Goal: Task Accomplishment & Management: Use online tool/utility

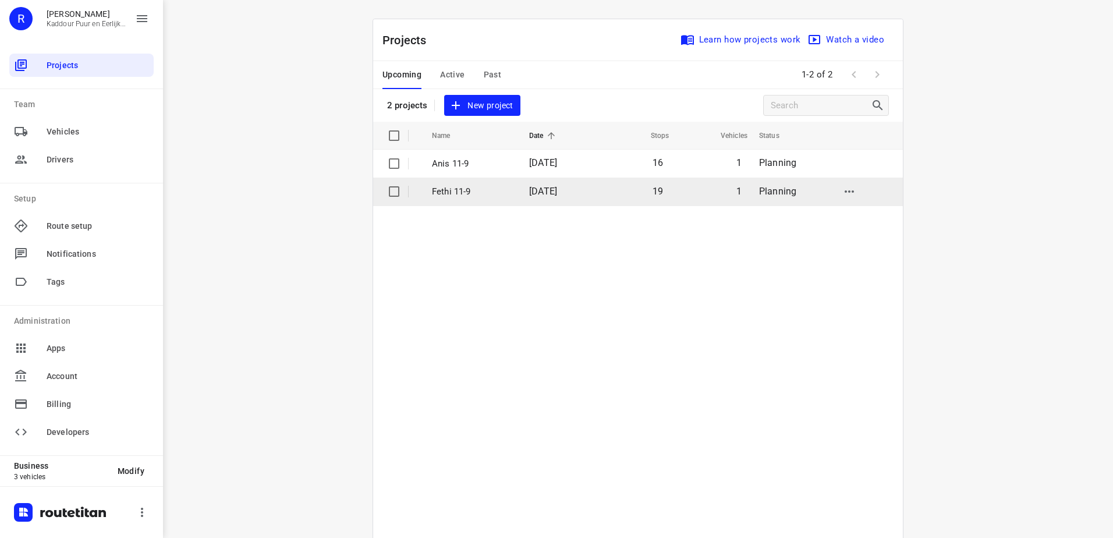
click at [506, 191] on td "Fethi 11-9" at bounding box center [470, 192] width 100 height 28
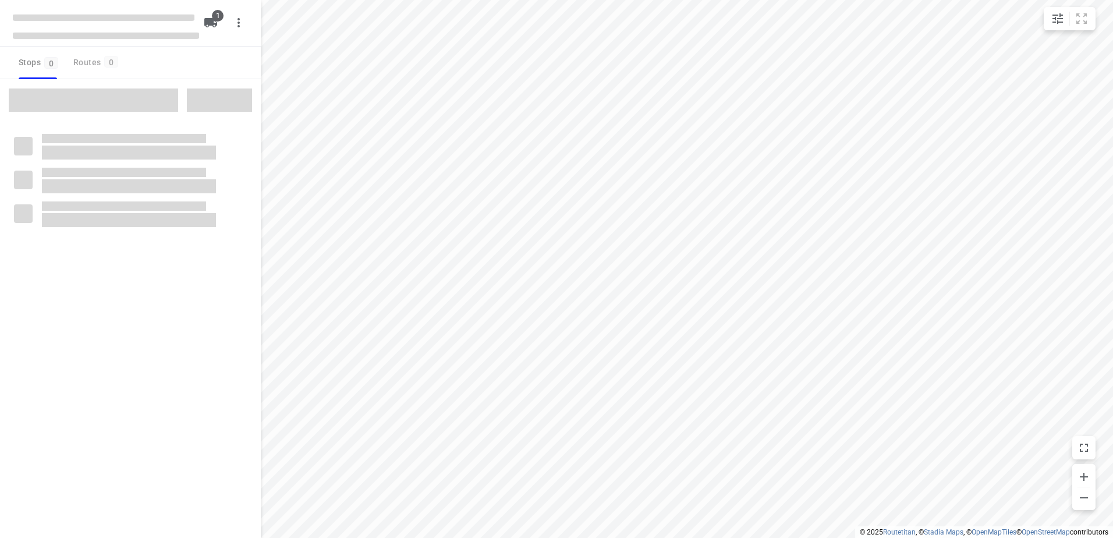
type input "distance"
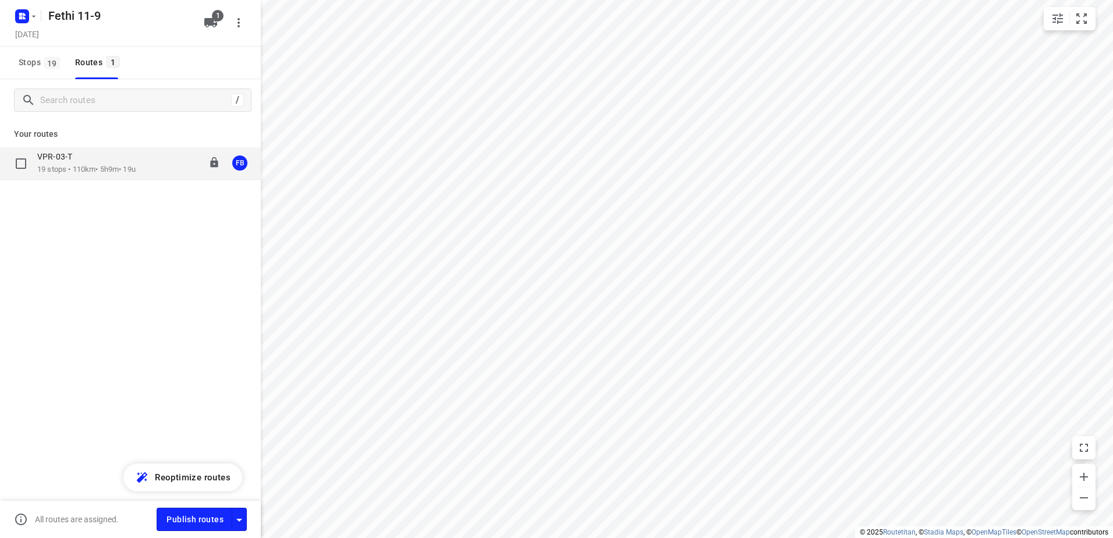
click at [142, 175] on div "VPR-03-T 19 stops • 110km • 5h9m • 19u 11:58-17:07 FB" at bounding box center [130, 163] width 261 height 33
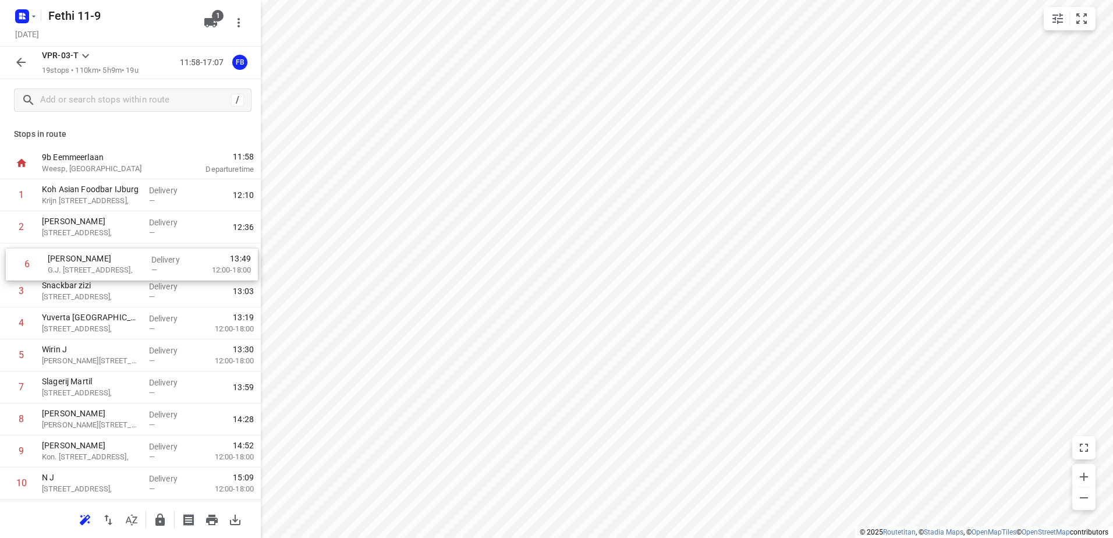
drag, startPoint x: 110, startPoint y: 353, endPoint x: 116, endPoint y: 258, distance: 95.7
click at [116, 258] on div "1 Koh Asian Foodbar IJburg [PERSON_NAME][STREET_ADDRESS], Delivery — 12:10 2 [G…" at bounding box center [130, 483] width 261 height 609
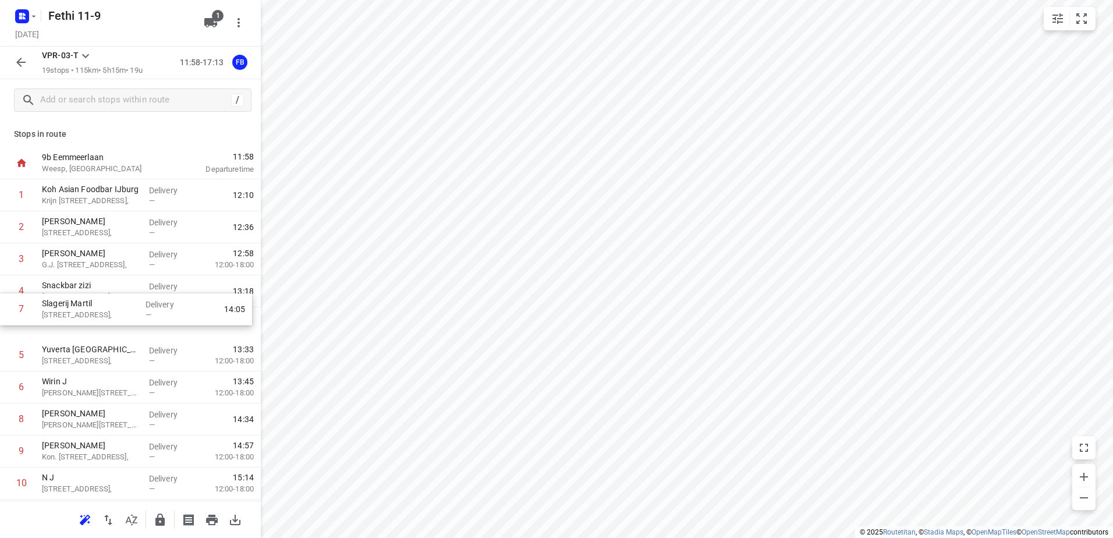
drag, startPoint x: 116, startPoint y: 382, endPoint x: 117, endPoint y: 285, distance: 97.2
click at [117, 285] on div "1 Koh Asian Foodbar IJburg Krijn [STREET_ADDRESS], Delivery — 12:10 2 [GEOGRAPH…" at bounding box center [130, 483] width 261 height 609
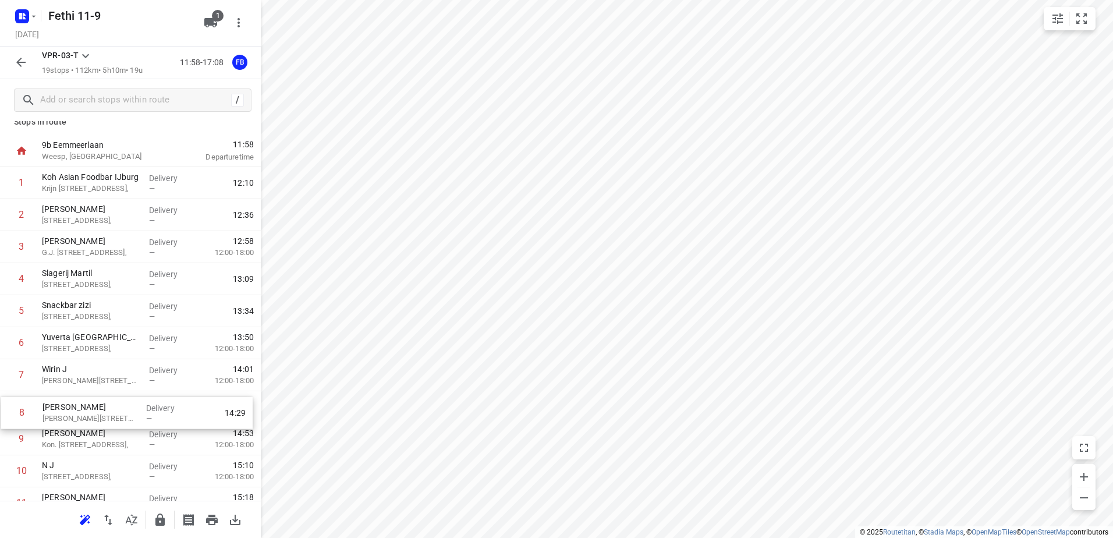
scroll to position [13, 0]
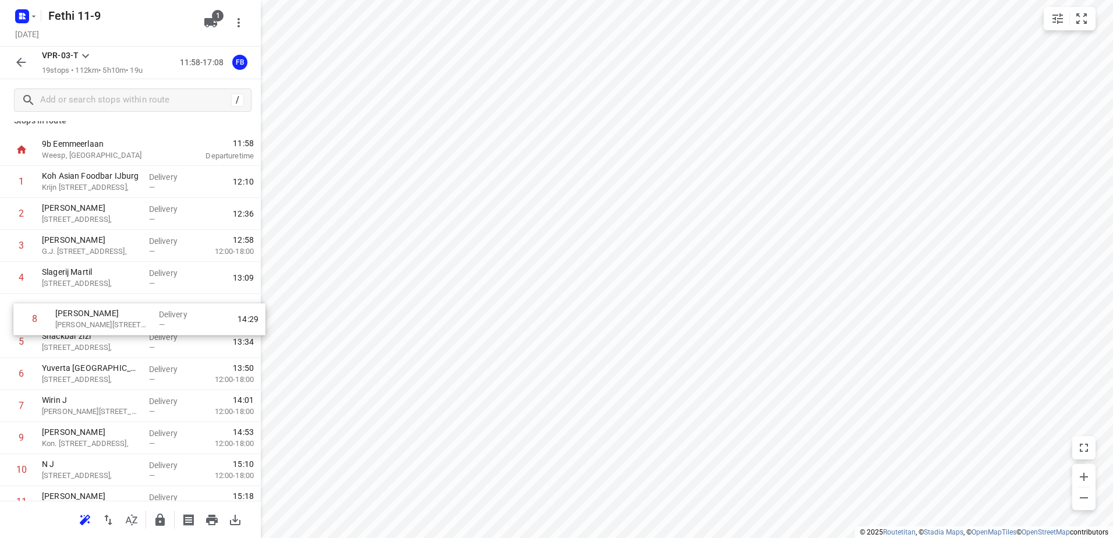
drag, startPoint x: 81, startPoint y: 426, endPoint x: 96, endPoint y: 320, distance: 107.1
click at [96, 320] on div "1 Koh Asian Foodbar IJburg Krijn [STREET_ADDRESS], Delivery — 12:10 2 [GEOGRAPH…" at bounding box center [130, 470] width 261 height 609
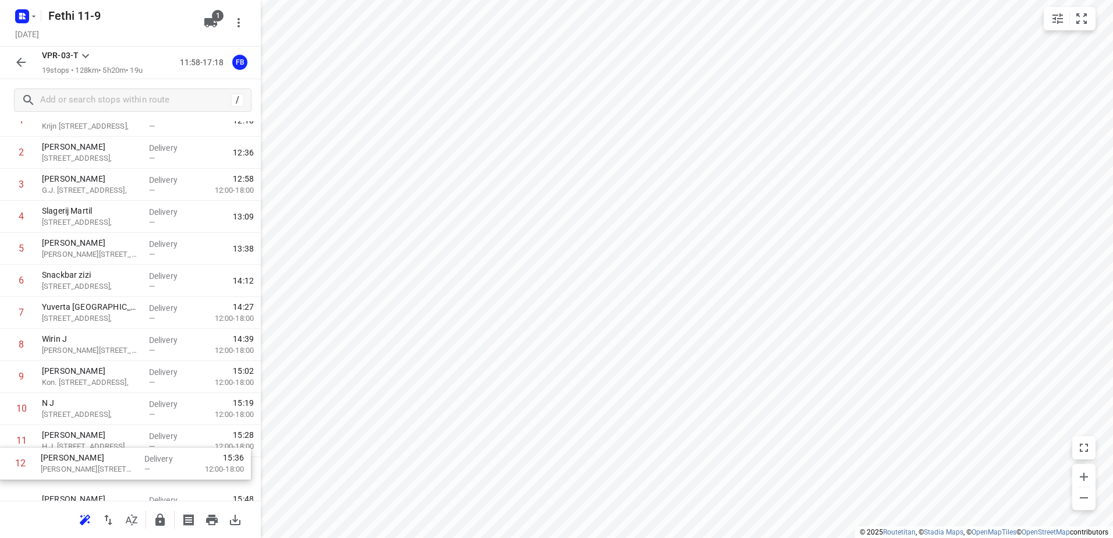
scroll to position [78, 0]
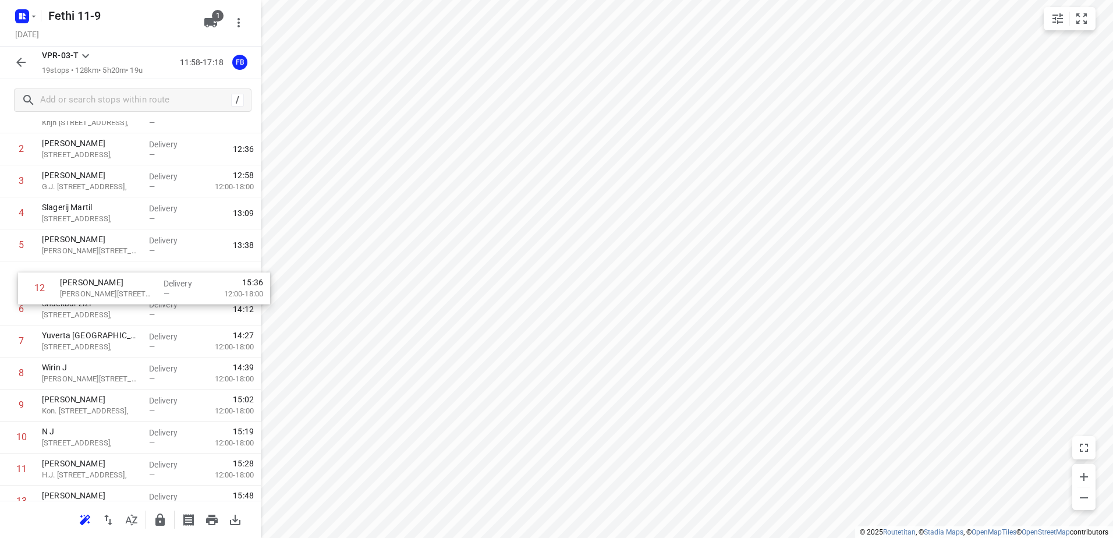
drag, startPoint x: 133, startPoint y: 472, endPoint x: 148, endPoint y: 280, distance: 192.8
click at [148, 280] on div "1 Koh Asian Foodbar IJburg Krijn [STREET_ADDRESS], Delivery — 12:10 2 [GEOGRAPH…" at bounding box center [130, 405] width 261 height 609
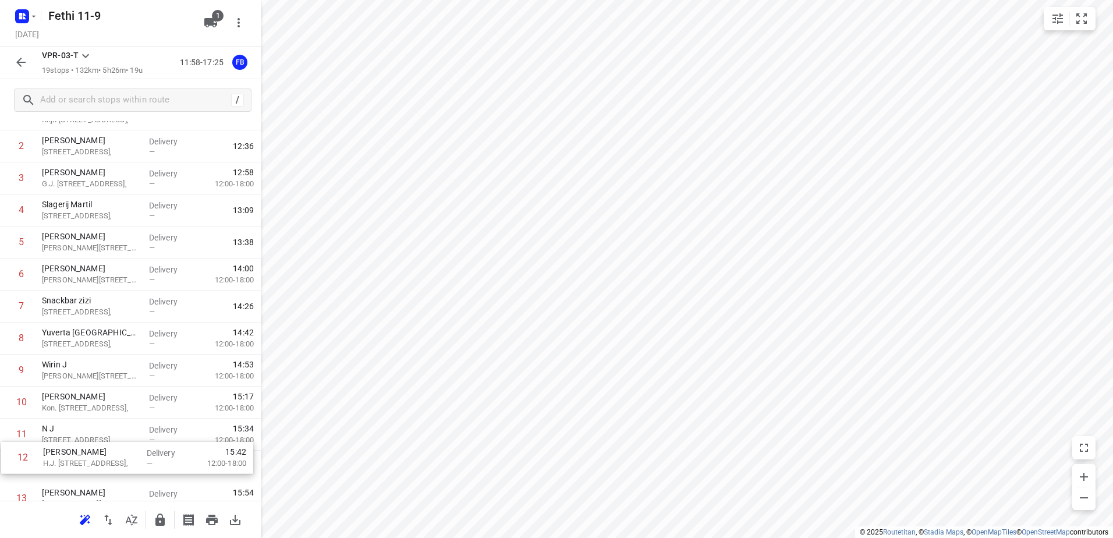
scroll to position [83, 0]
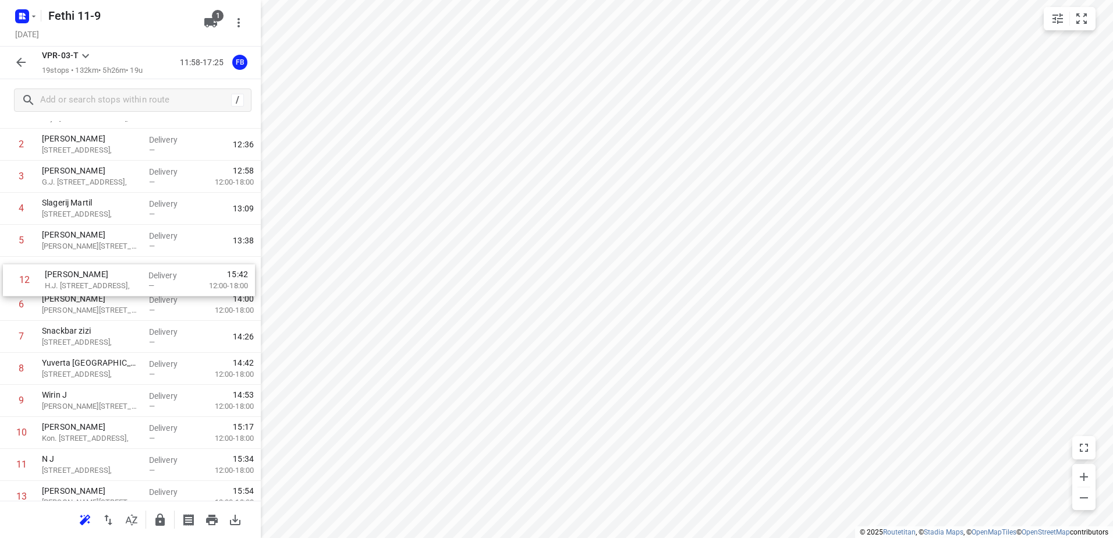
drag, startPoint x: 117, startPoint y: 469, endPoint x: 122, endPoint y: 270, distance: 198.6
click at [122, 270] on div "1 Koh Asian Foodbar IJburg Krijn [STREET_ADDRESS], Delivery — 12:10 2 [GEOGRAPH…" at bounding box center [130, 401] width 261 height 609
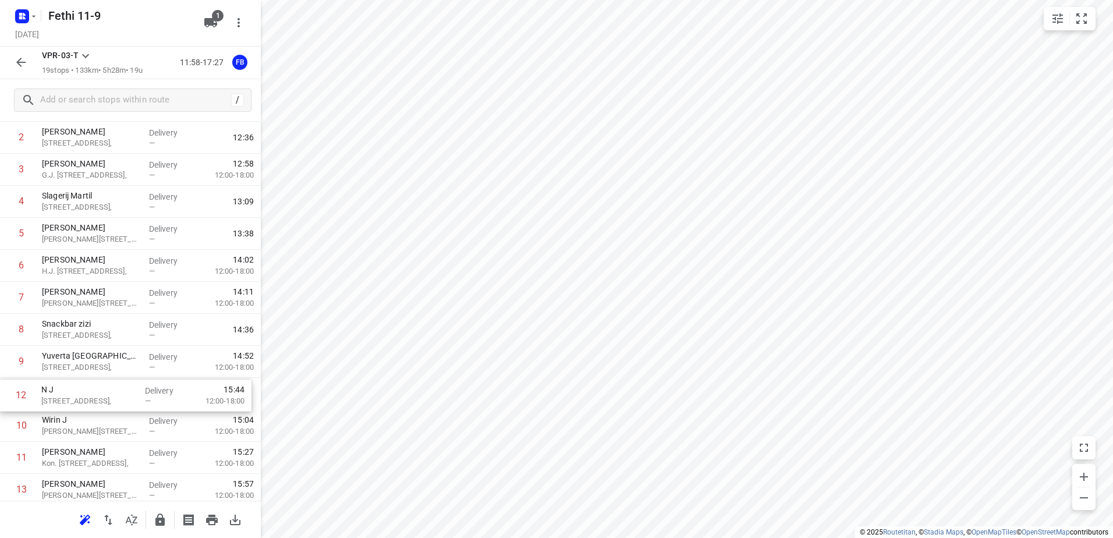
scroll to position [91, 0]
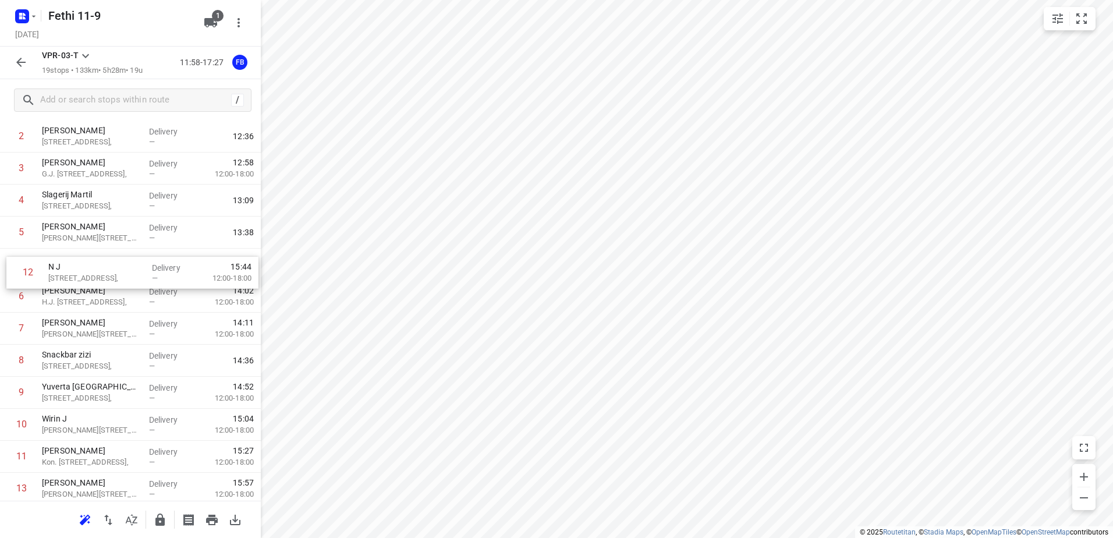
drag, startPoint x: 144, startPoint y: 465, endPoint x: 150, endPoint y: 268, distance: 196.3
click at [150, 268] on div "1 Koh Asian Foodbar IJburg Krijn [STREET_ADDRESS], Delivery — 12:10 2 [GEOGRAPH…" at bounding box center [130, 393] width 261 height 609
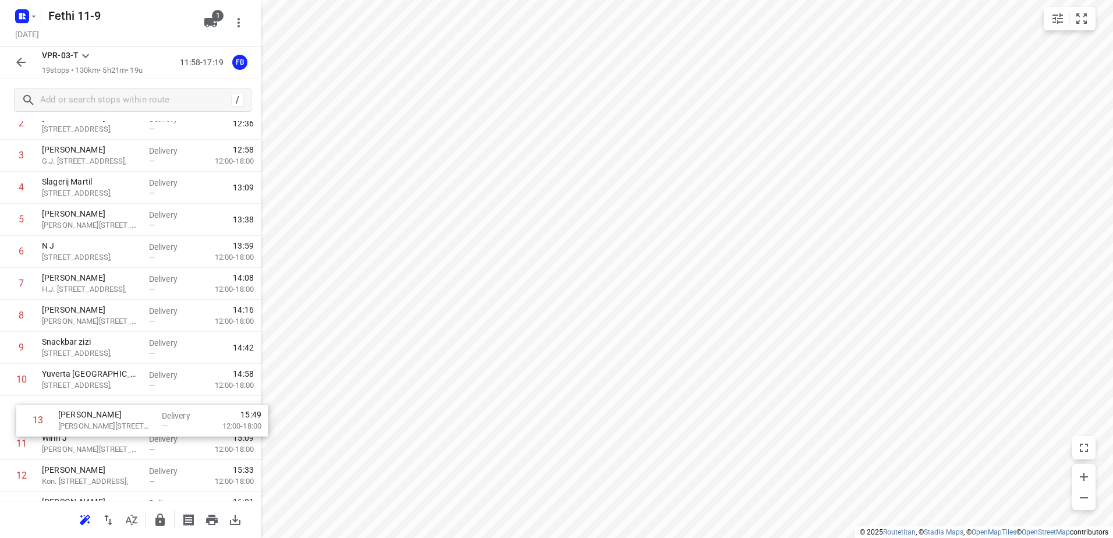
scroll to position [104, 0]
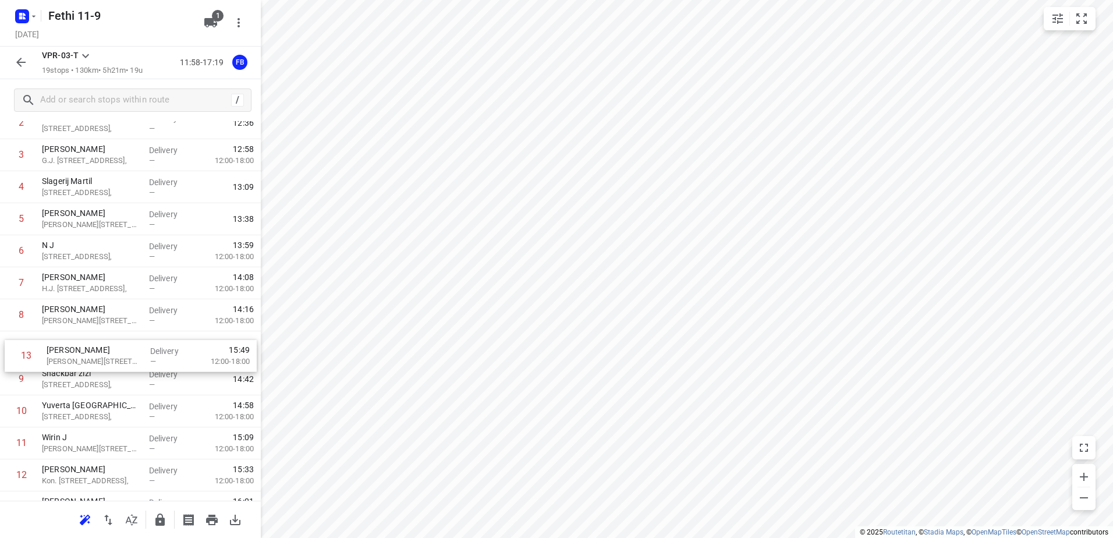
drag, startPoint x: 144, startPoint y: 490, endPoint x: 148, endPoint y: 351, distance: 139.8
click at [148, 351] on div "1 Koh Asian Foodbar IJburg Krijn [STREET_ADDRESS], Delivery — 12:10 2 [GEOGRAPH…" at bounding box center [130, 379] width 261 height 609
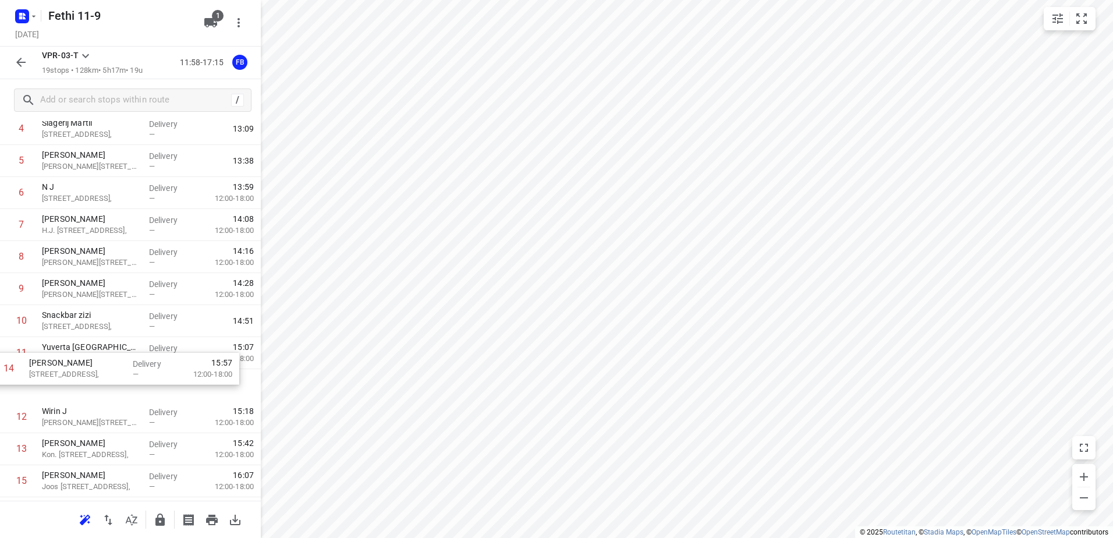
scroll to position [165, 0]
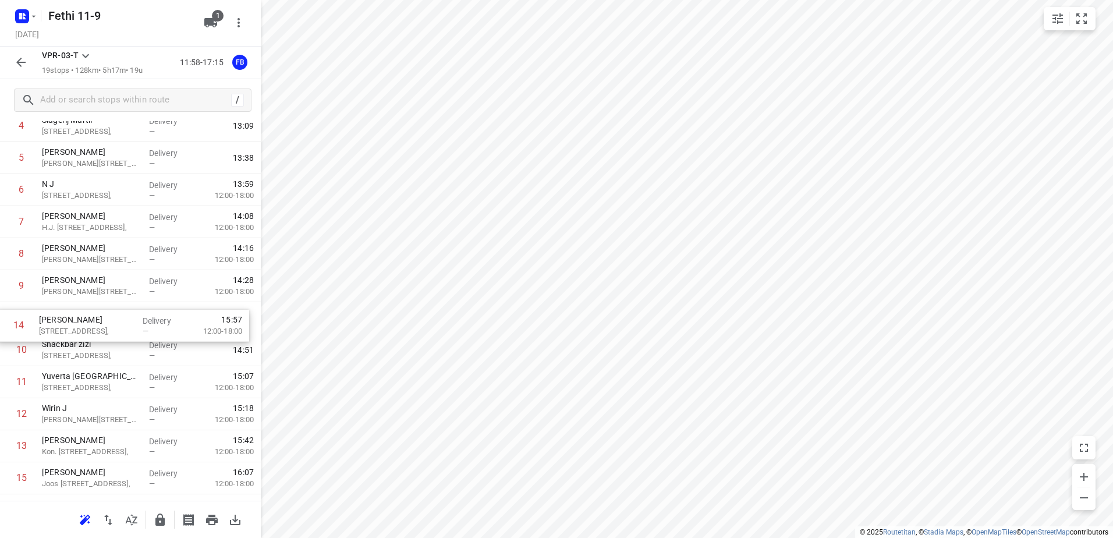
drag, startPoint x: 102, startPoint y: 447, endPoint x: 102, endPoint y: 319, distance: 127.5
click at [102, 319] on div "1 Koh Asian Foodbar IJburg Krijn [STREET_ADDRESS], Delivery — 12:10 2 [GEOGRAPH…" at bounding box center [130, 318] width 261 height 609
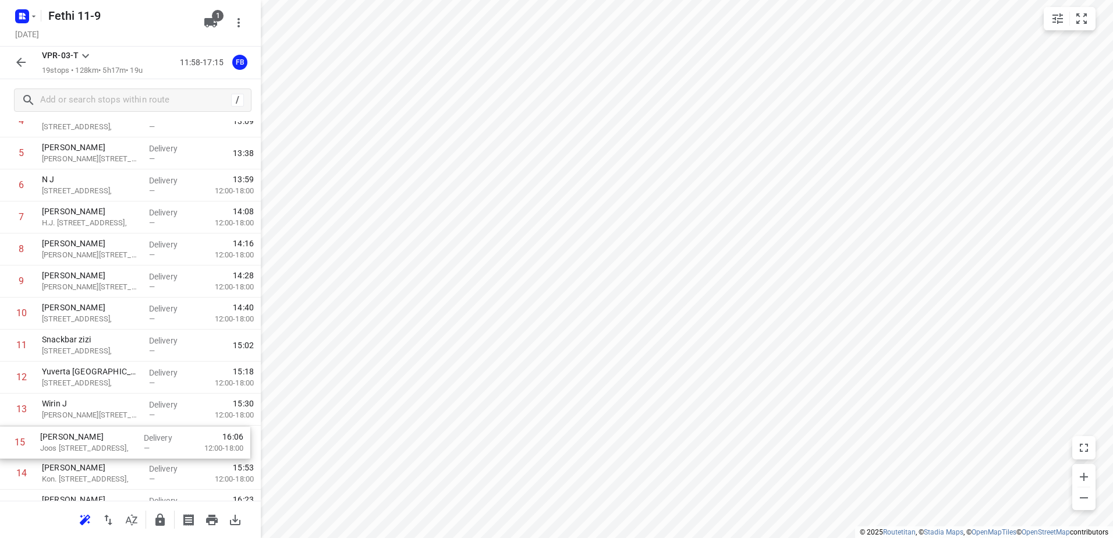
scroll to position [171, 0]
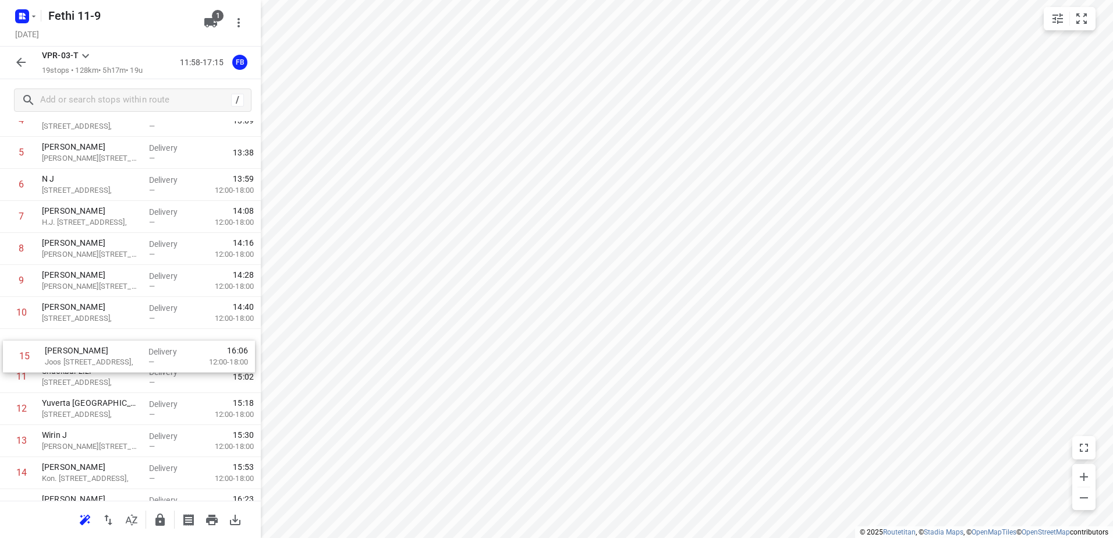
drag, startPoint x: 133, startPoint y: 475, endPoint x: 137, endPoint y: 344, distance: 131.6
click at [137, 344] on div "1 Koh Asian Foodbar IJburg Krijn [STREET_ADDRESS], Delivery — 12:10 2 [GEOGRAPH…" at bounding box center [130, 313] width 261 height 609
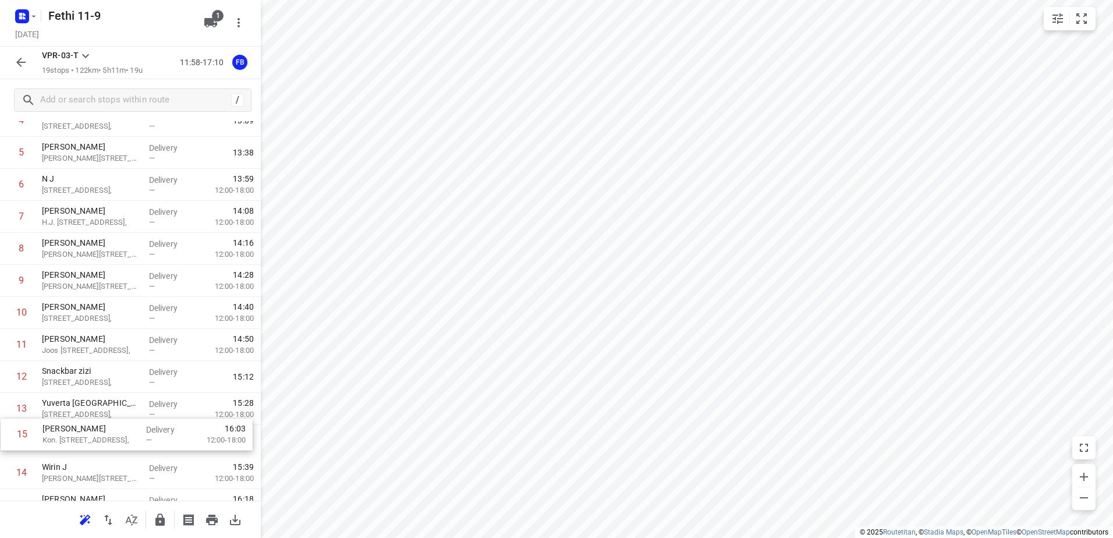
scroll to position [175, 0]
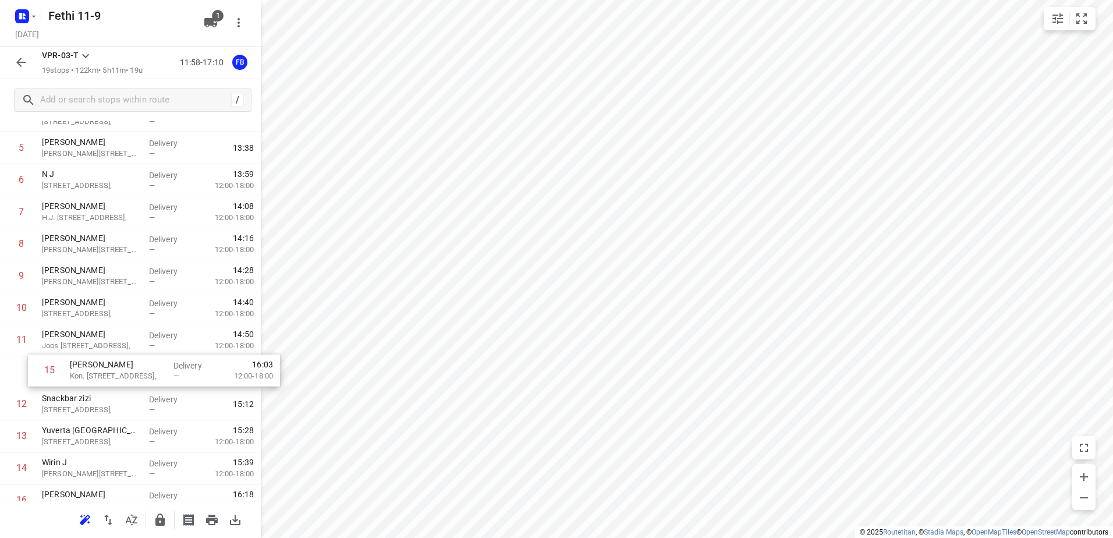
drag, startPoint x: 83, startPoint y: 471, endPoint x: 98, endPoint y: 363, distance: 108.8
click at [98, 363] on div "1 Koh Asian Foodbar IJburg Krijn [STREET_ADDRESS], Delivery — 12:10 2 [GEOGRAPH…" at bounding box center [130, 308] width 261 height 609
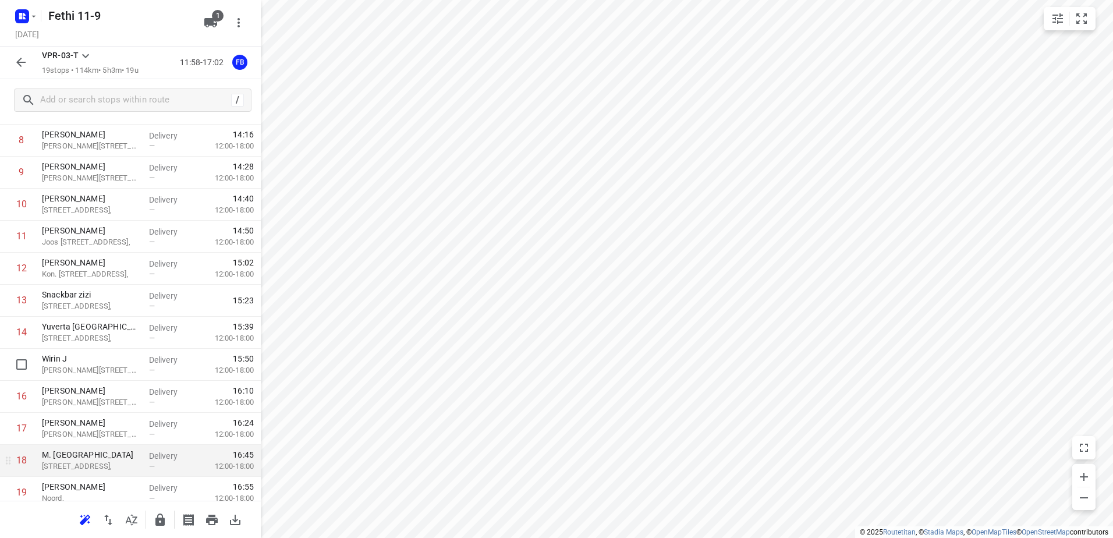
scroll to position [292, 0]
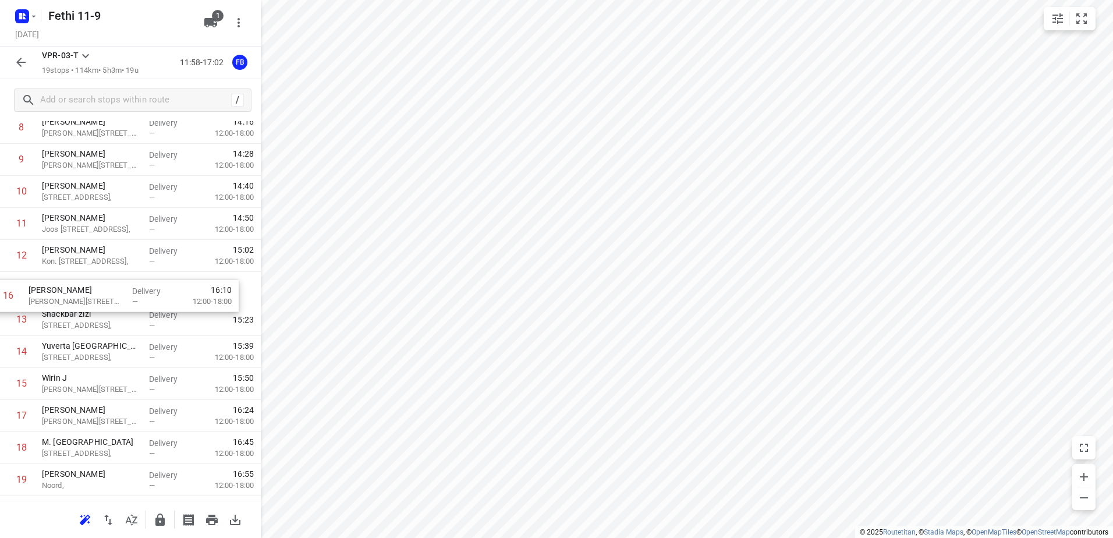
drag, startPoint x: 102, startPoint y: 392, endPoint x: 89, endPoint y: 299, distance: 94.6
click at [89, 299] on div "1 Koh Asian Foodbar IJburg Krijn [STREET_ADDRESS], Delivery — 12:10 2 [GEOGRAPH…" at bounding box center [130, 192] width 261 height 609
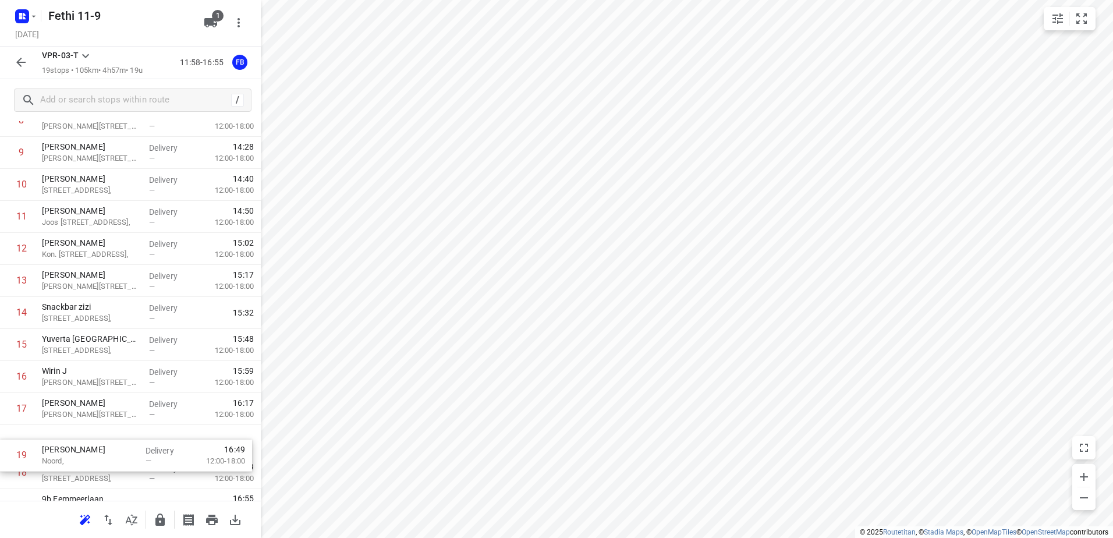
drag, startPoint x: 107, startPoint y: 477, endPoint x: 108, endPoint y: 446, distance: 31.5
click at [108, 446] on div "1 Koh Asian Foodbar IJburg Krijn [STREET_ADDRESS], Delivery — 12:10 2 [GEOGRAPH…" at bounding box center [130, 185] width 261 height 609
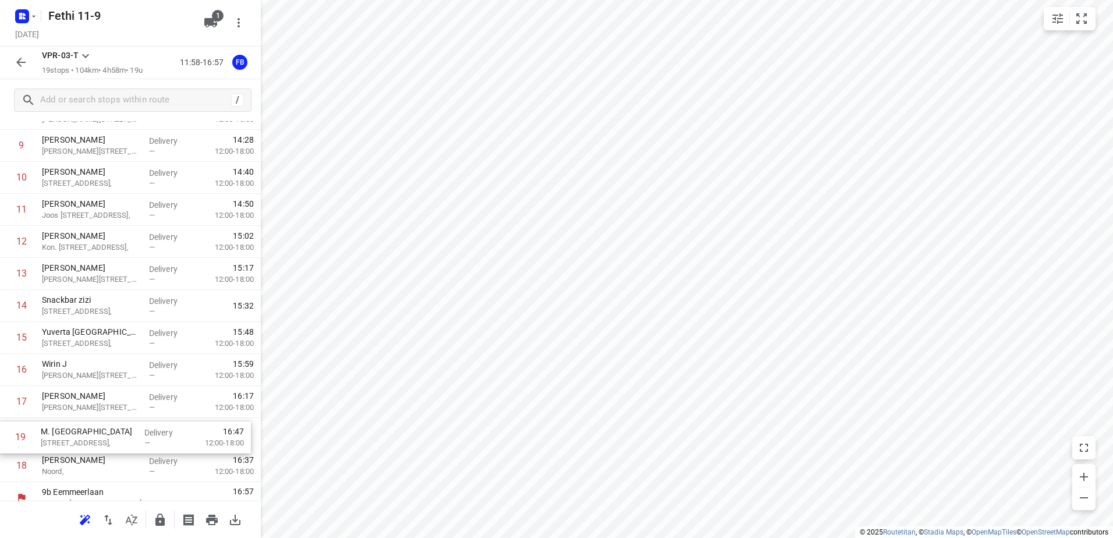
scroll to position [310, 0]
drag, startPoint x: 108, startPoint y: 444, endPoint x: 105, endPoint y: 428, distance: 16.1
click at [105, 428] on div "1 Koh Asian Foodbar IJburg Krijn [STREET_ADDRESS], Delivery — 12:10 2 [GEOGRAPH…" at bounding box center [130, 174] width 261 height 609
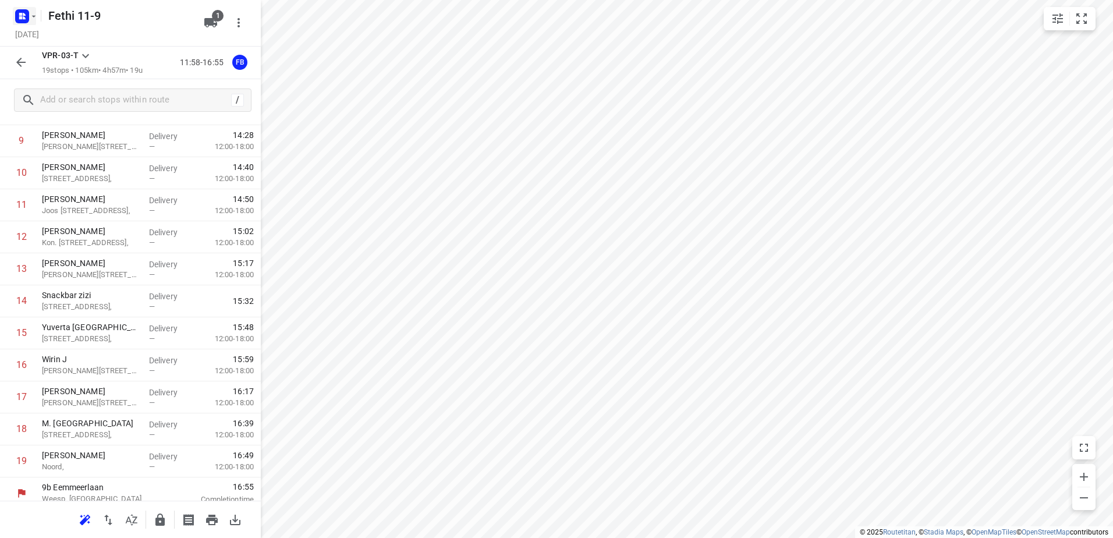
click at [23, 21] on rect "button" at bounding box center [22, 16] width 14 height 14
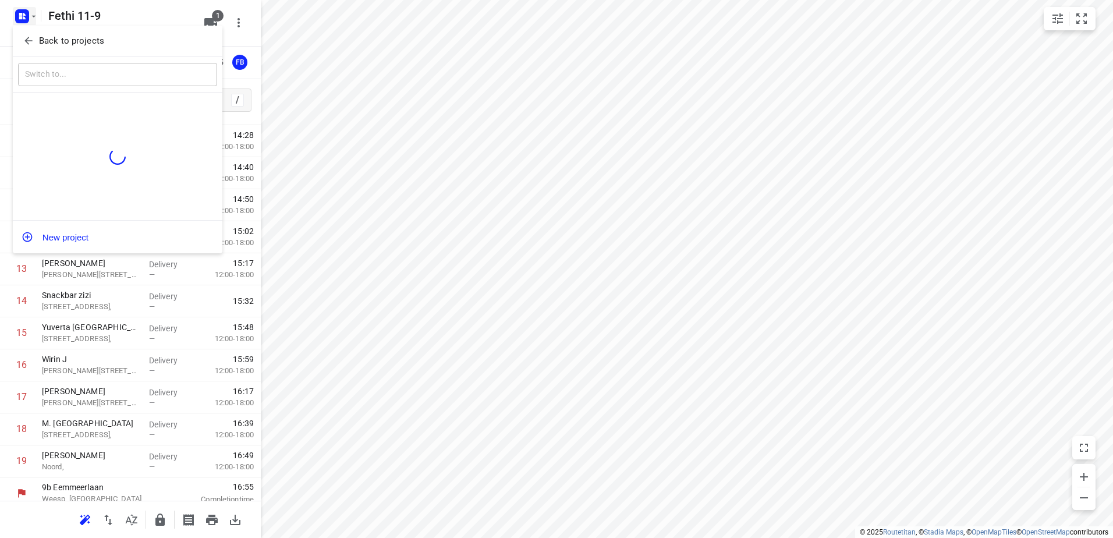
click at [28, 42] on icon "button" at bounding box center [29, 41] width 12 height 12
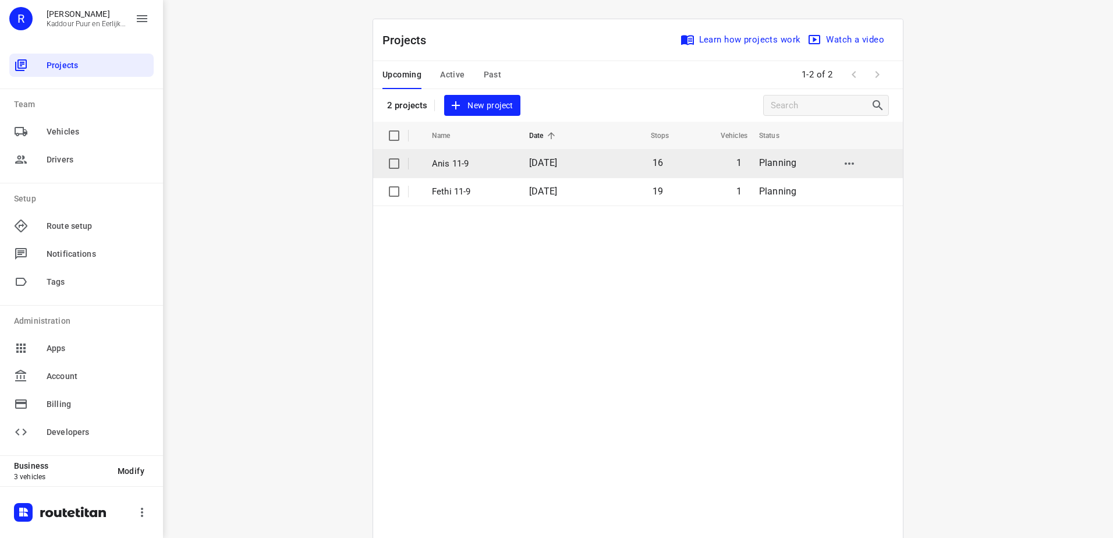
click at [557, 167] on span "[DATE]" at bounding box center [543, 162] width 28 height 11
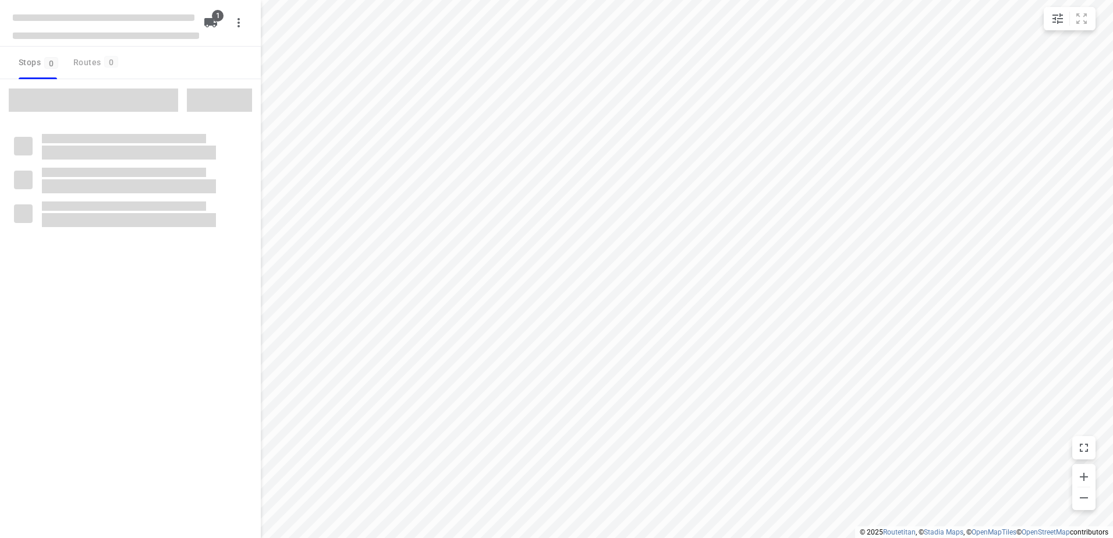
type input "distance"
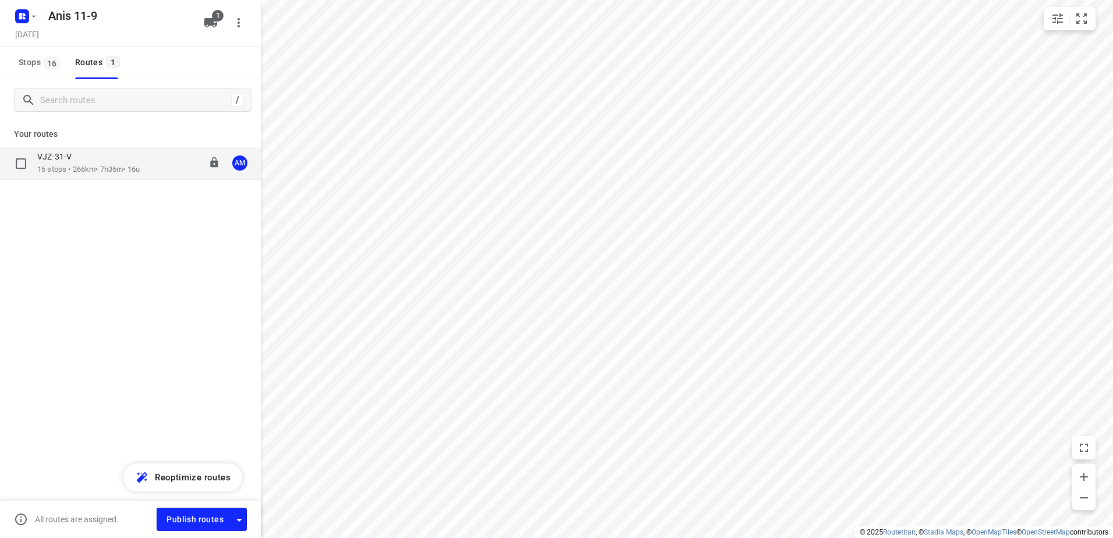
click at [136, 179] on div "VJZ-31-V 16 stops • 266km • 7h36m • 16u 10:30-18:06 AM" at bounding box center [130, 163] width 261 height 33
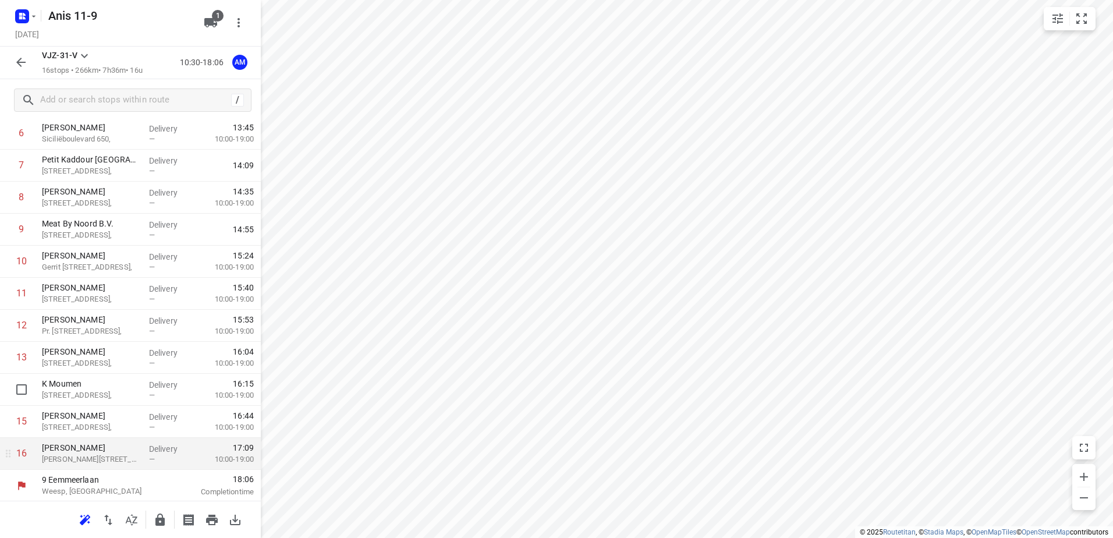
scroll to position [255, 0]
drag, startPoint x: 116, startPoint y: 448, endPoint x: 119, endPoint y: 412, distance: 36.2
click at [119, 412] on div "1 VERMAAT LEISURE B.V. [STREET_ADDRESS], Delivery — 10:50 2 Raam [STREET_ADDRES…" at bounding box center [130, 196] width 261 height 544
click at [20, 10] on rect "button" at bounding box center [22, 16] width 14 height 14
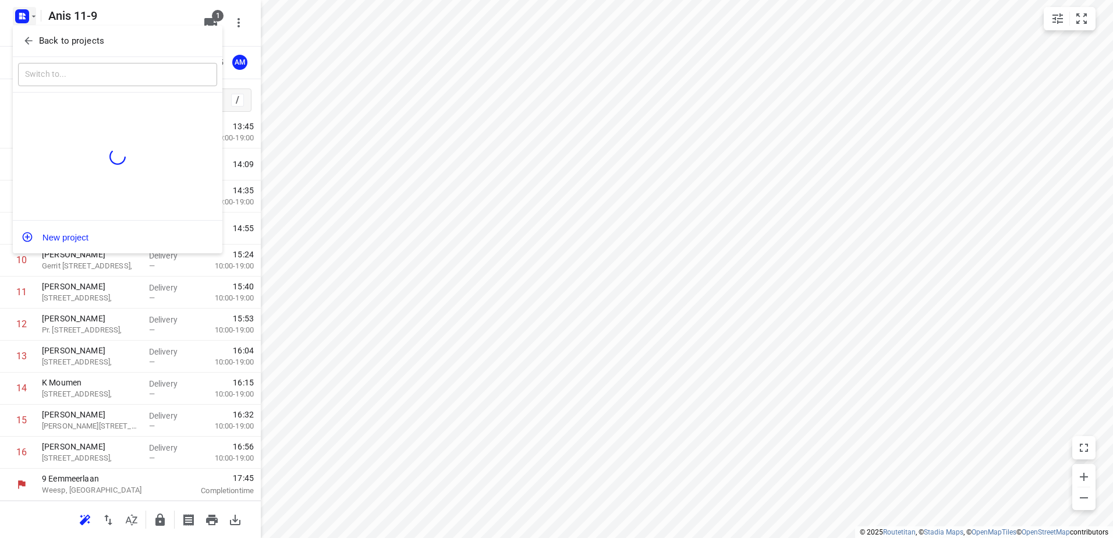
click at [26, 34] on button "Back to projects" at bounding box center [117, 40] width 199 height 19
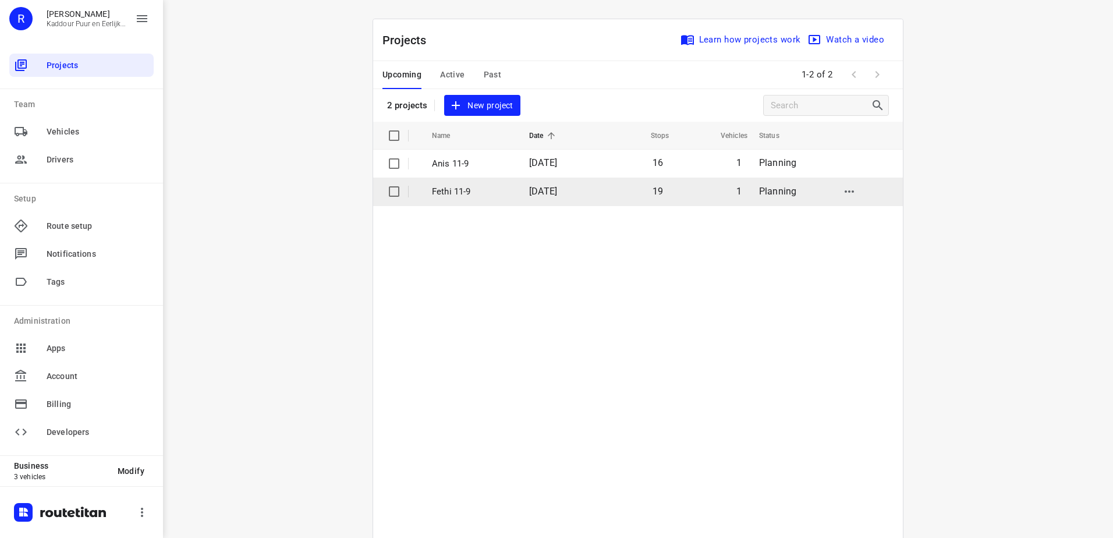
click at [507, 188] on td "Fethi 11-9" at bounding box center [470, 192] width 100 height 28
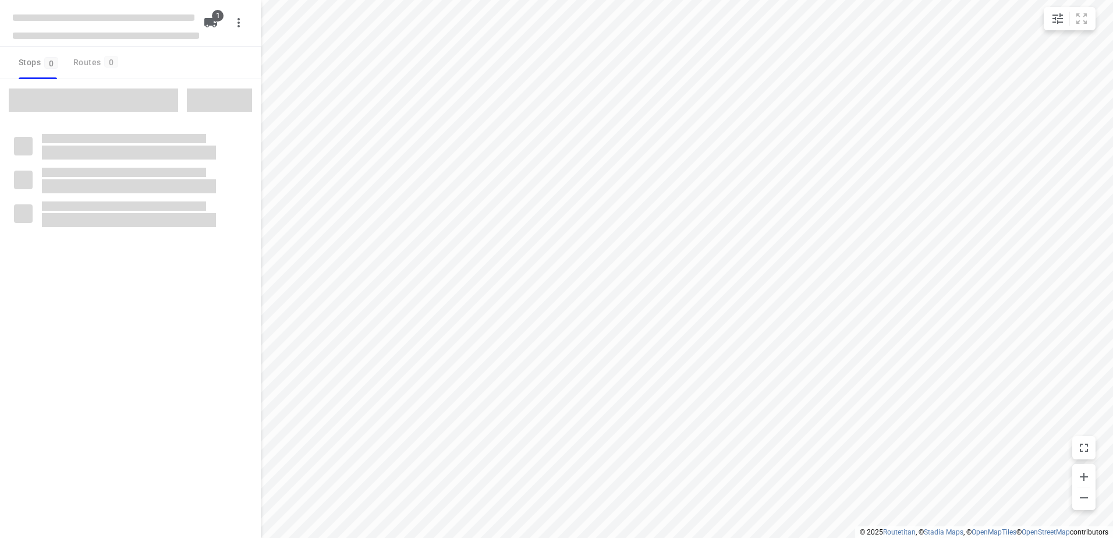
type input "distance"
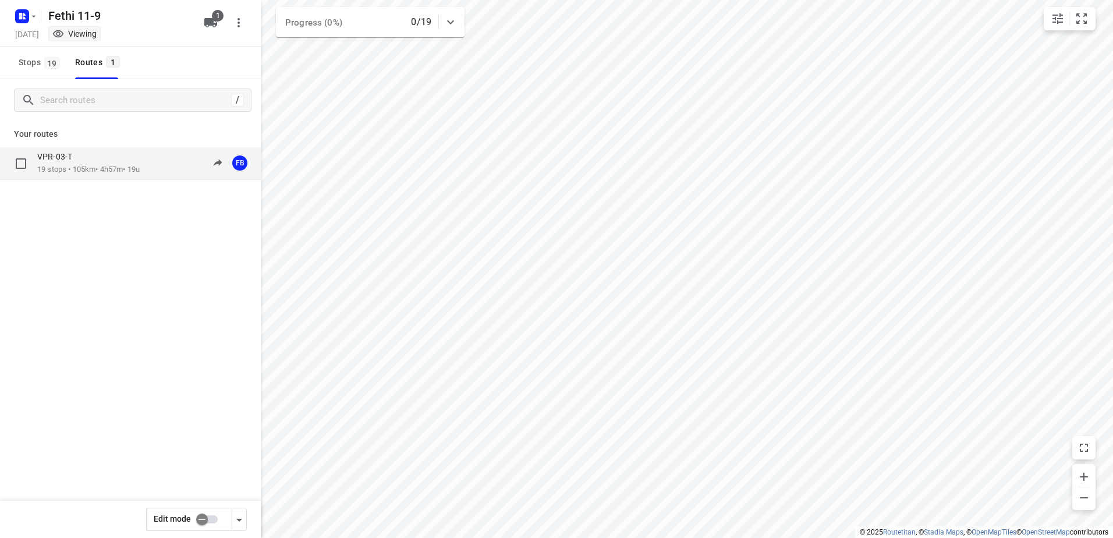
click at [125, 168] on p "19 stops • 105km • 4h57m • 19u" at bounding box center [88, 169] width 102 height 11
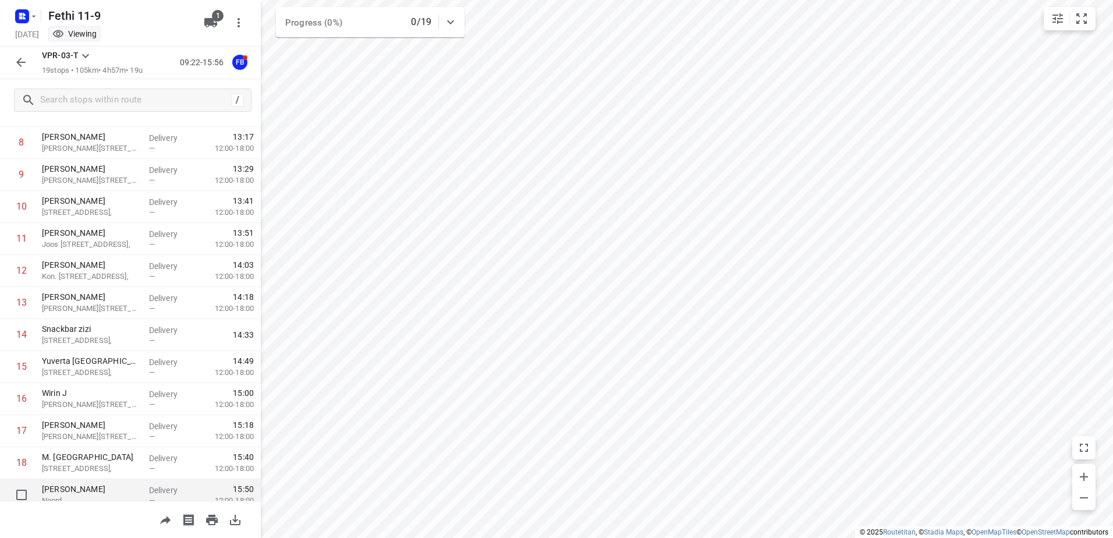
scroll to position [319, 0]
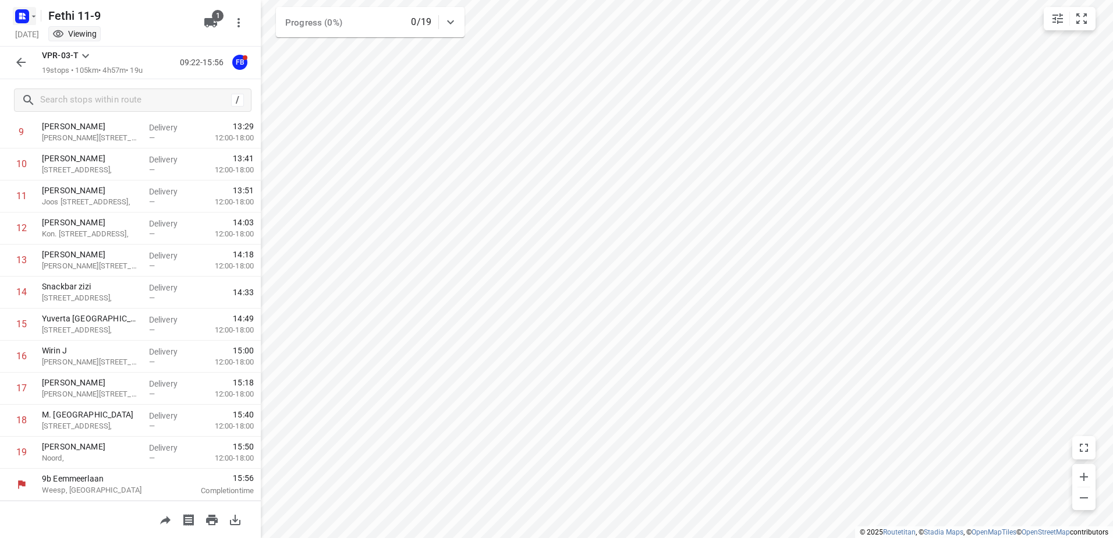
click at [22, 19] on rect "button" at bounding box center [22, 16] width 14 height 14
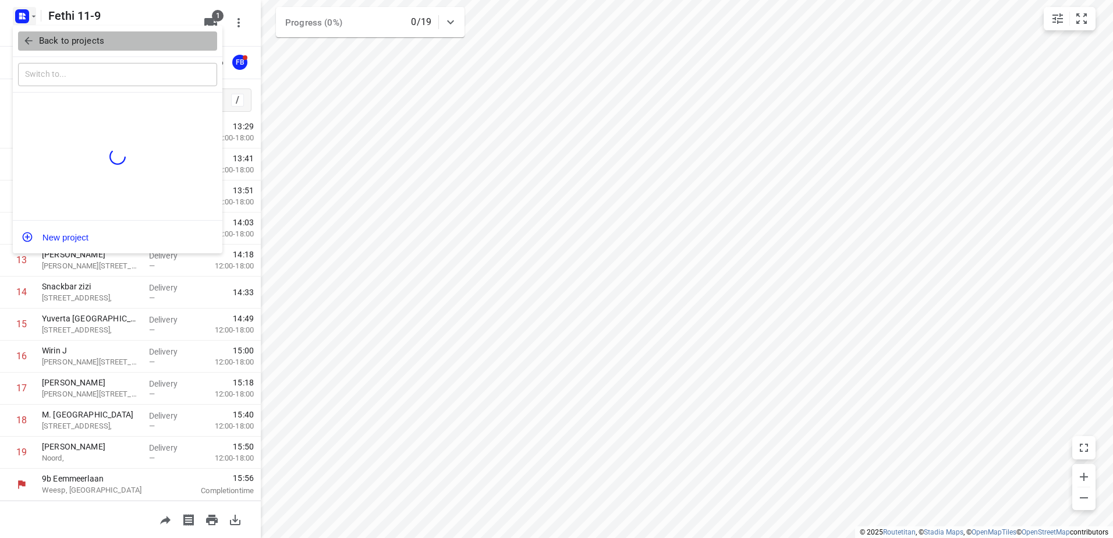
click at [29, 40] on icon "button" at bounding box center [29, 41] width 12 height 12
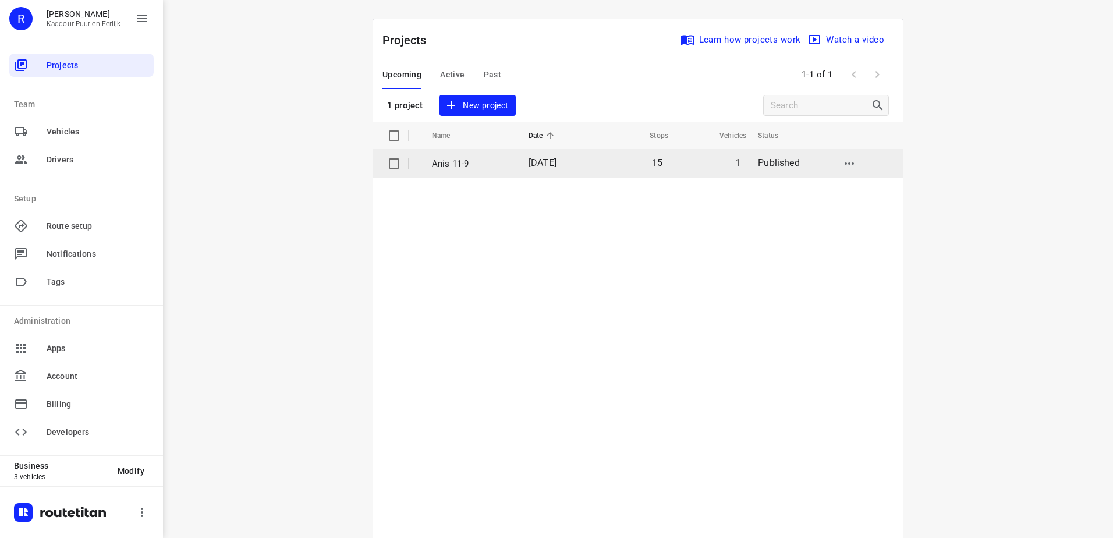
click at [510, 164] on td "Anis 11-9" at bounding box center [469, 164] width 99 height 28
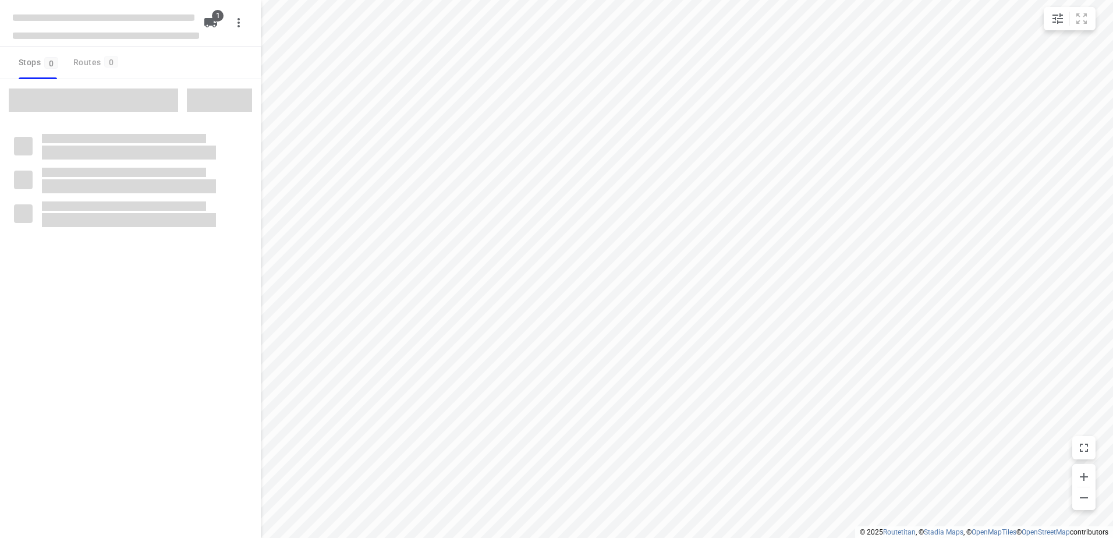
type input "distance"
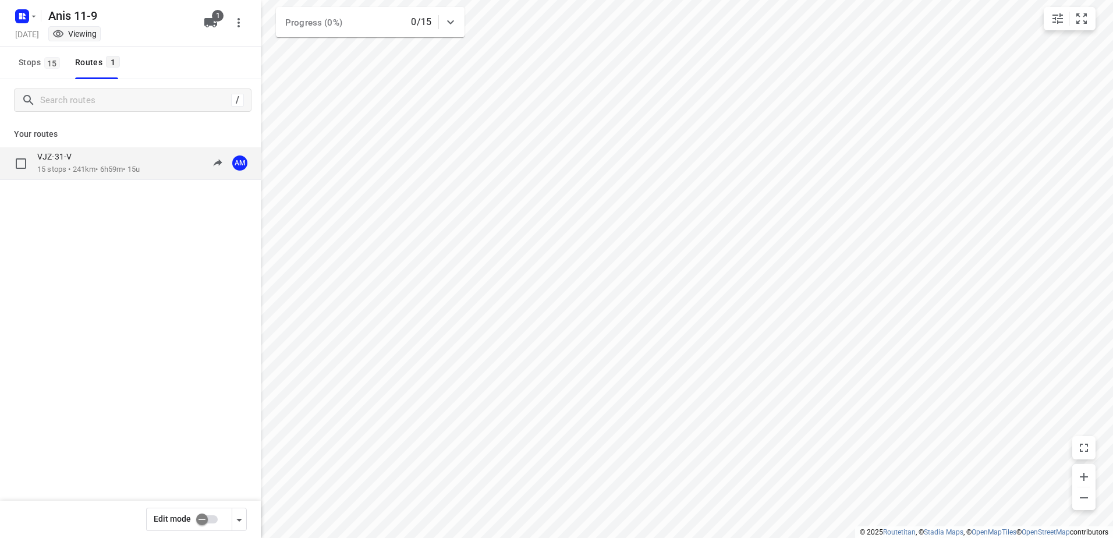
click at [135, 169] on p "15 stops • 241km • 6h59m • 15u" at bounding box center [88, 169] width 102 height 11
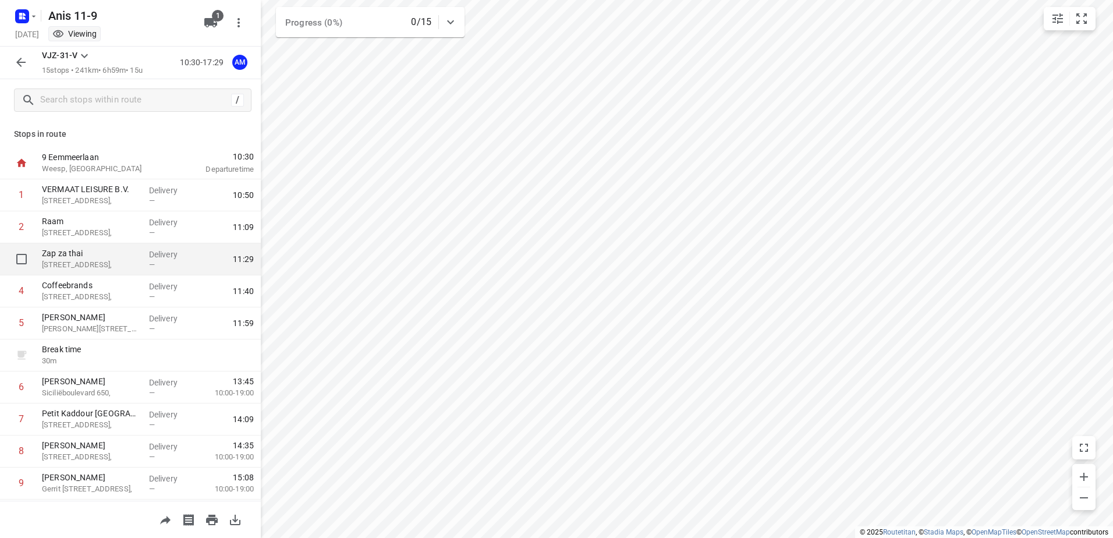
drag, startPoint x: 105, startPoint y: 252, endPoint x: 90, endPoint y: 243, distance: 18.3
click at [102, 251] on p "Zap za thai" at bounding box center [91, 253] width 98 height 12
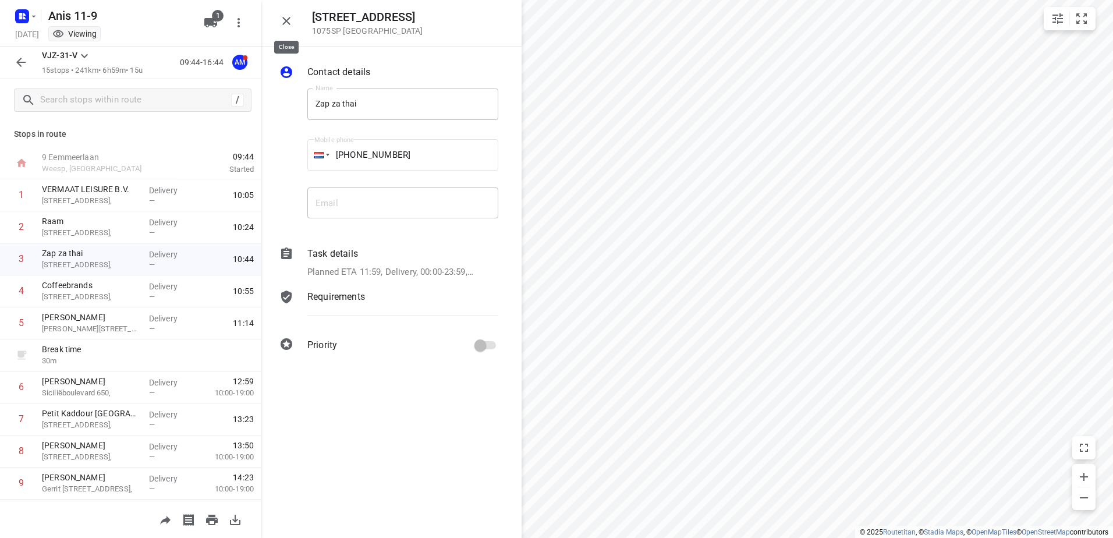
click at [293, 20] on button "button" at bounding box center [286, 20] width 23 height 23
